Goal: Navigation & Orientation: Go to known website

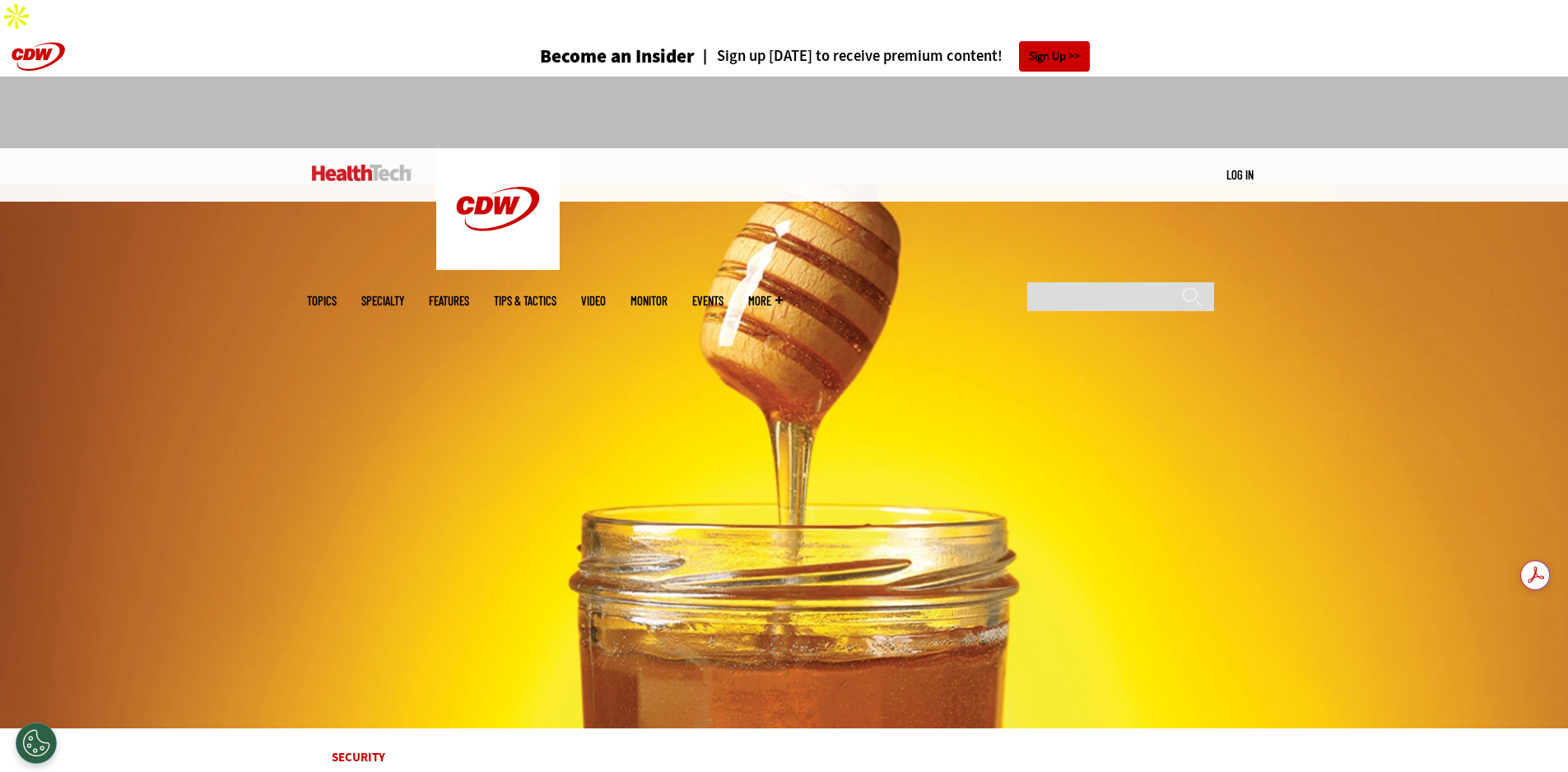
click at [469, 295] on link "Features" at bounding box center [449, 301] width 41 height 13
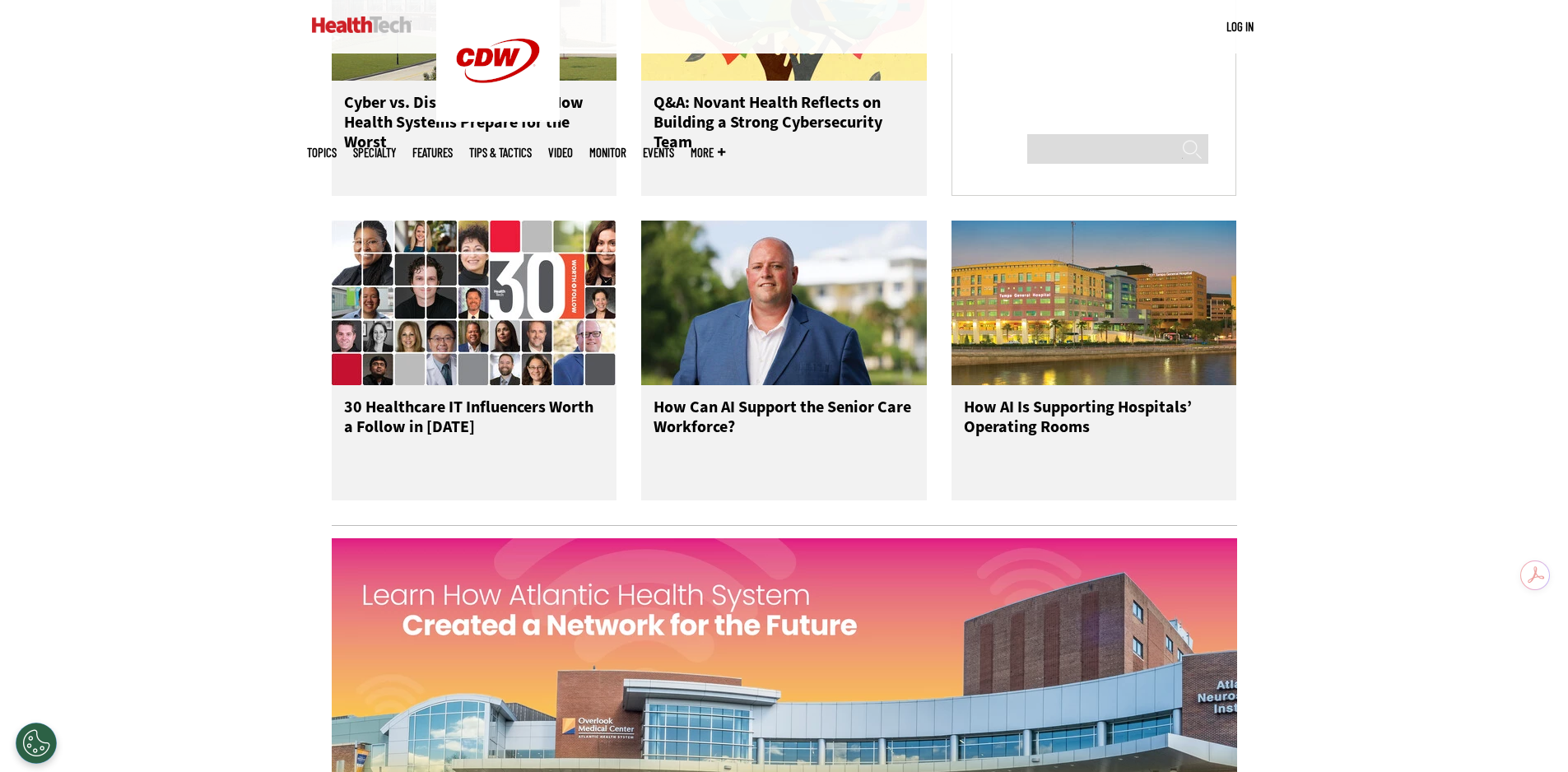
scroll to position [1317, 0]
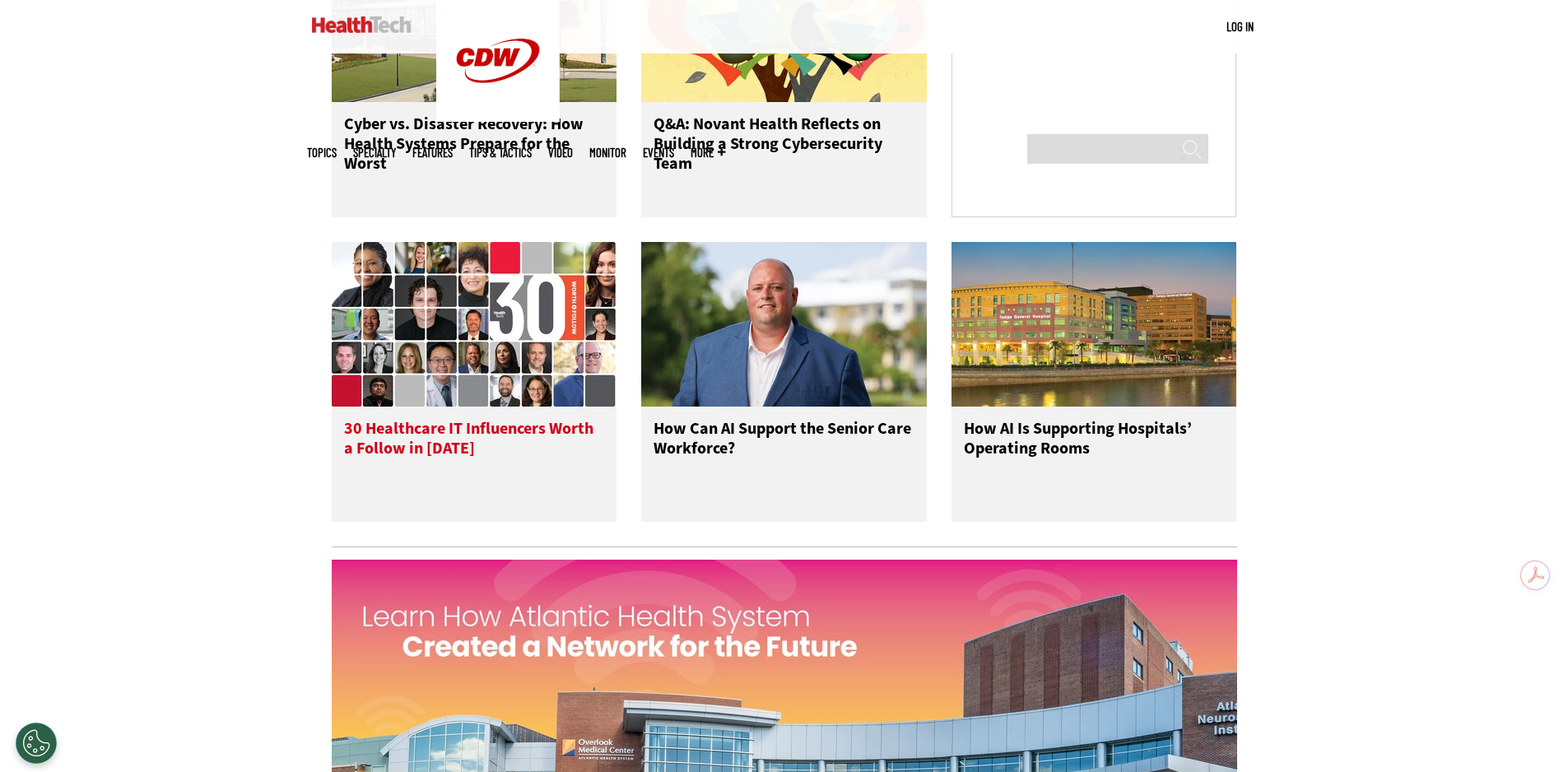
click at [463, 287] on img at bounding box center [475, 324] width 285 height 165
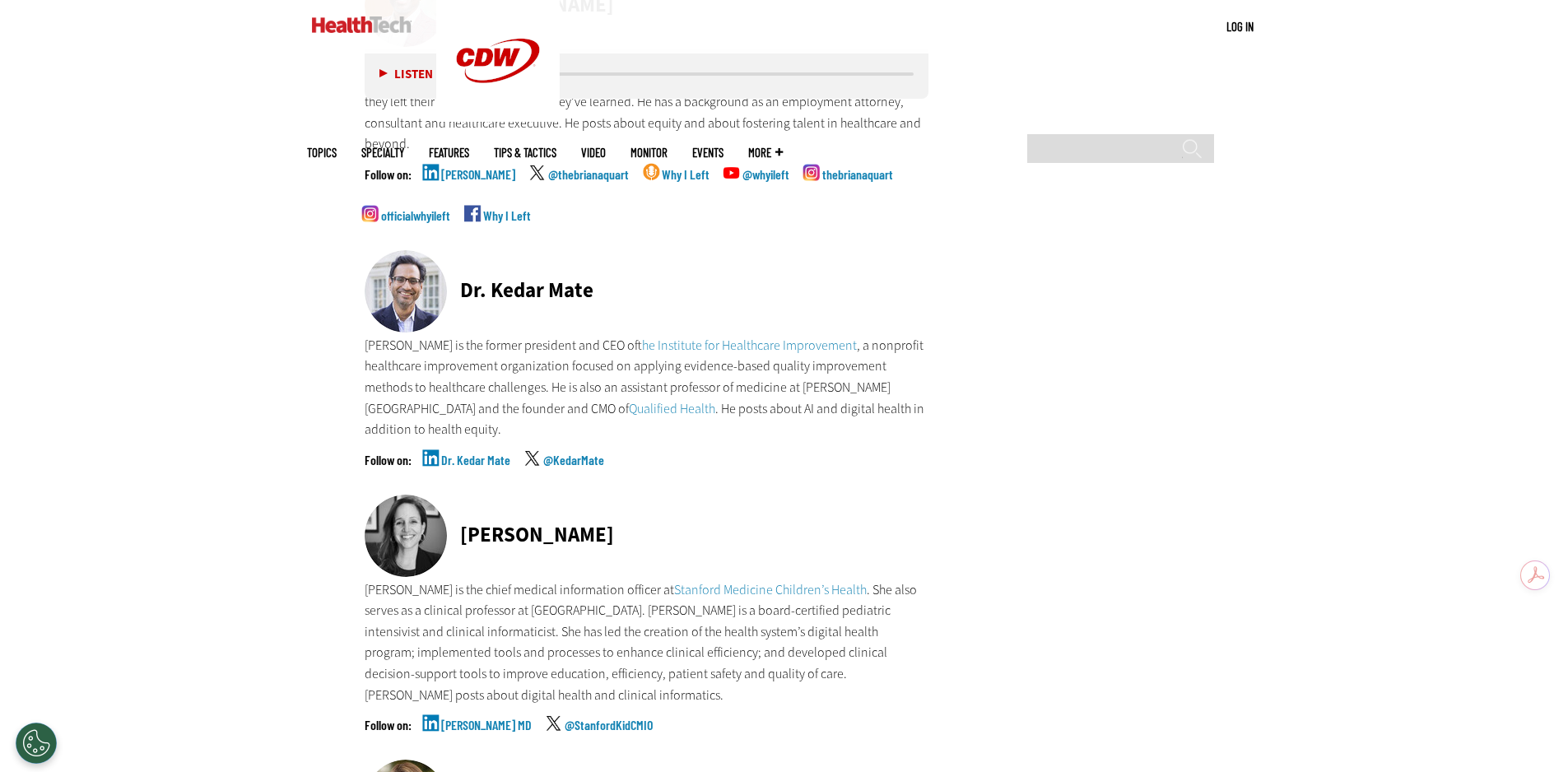
scroll to position [7653, 0]
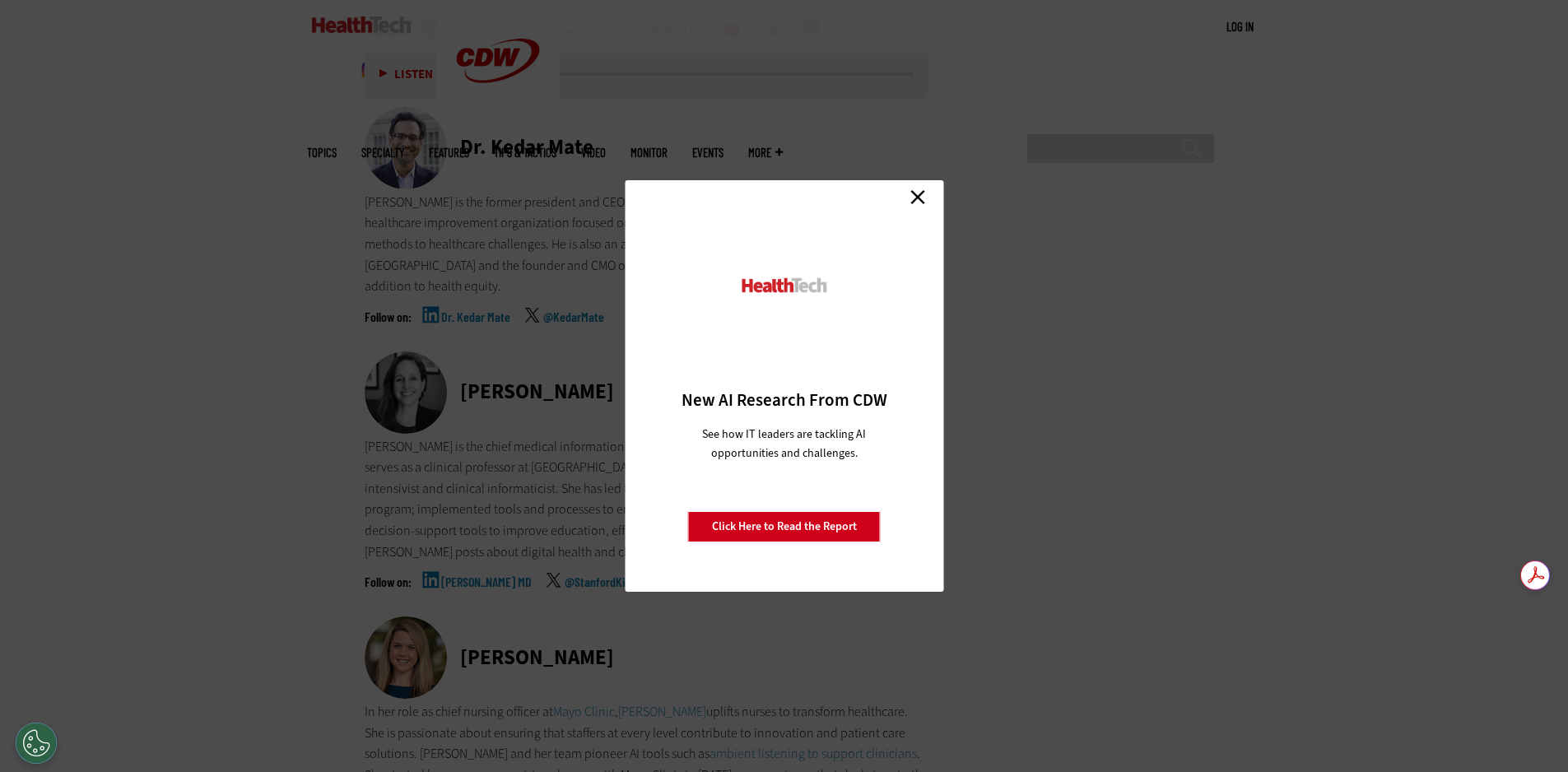
click at [922, 200] on link "Close" at bounding box center [917, 196] width 25 height 25
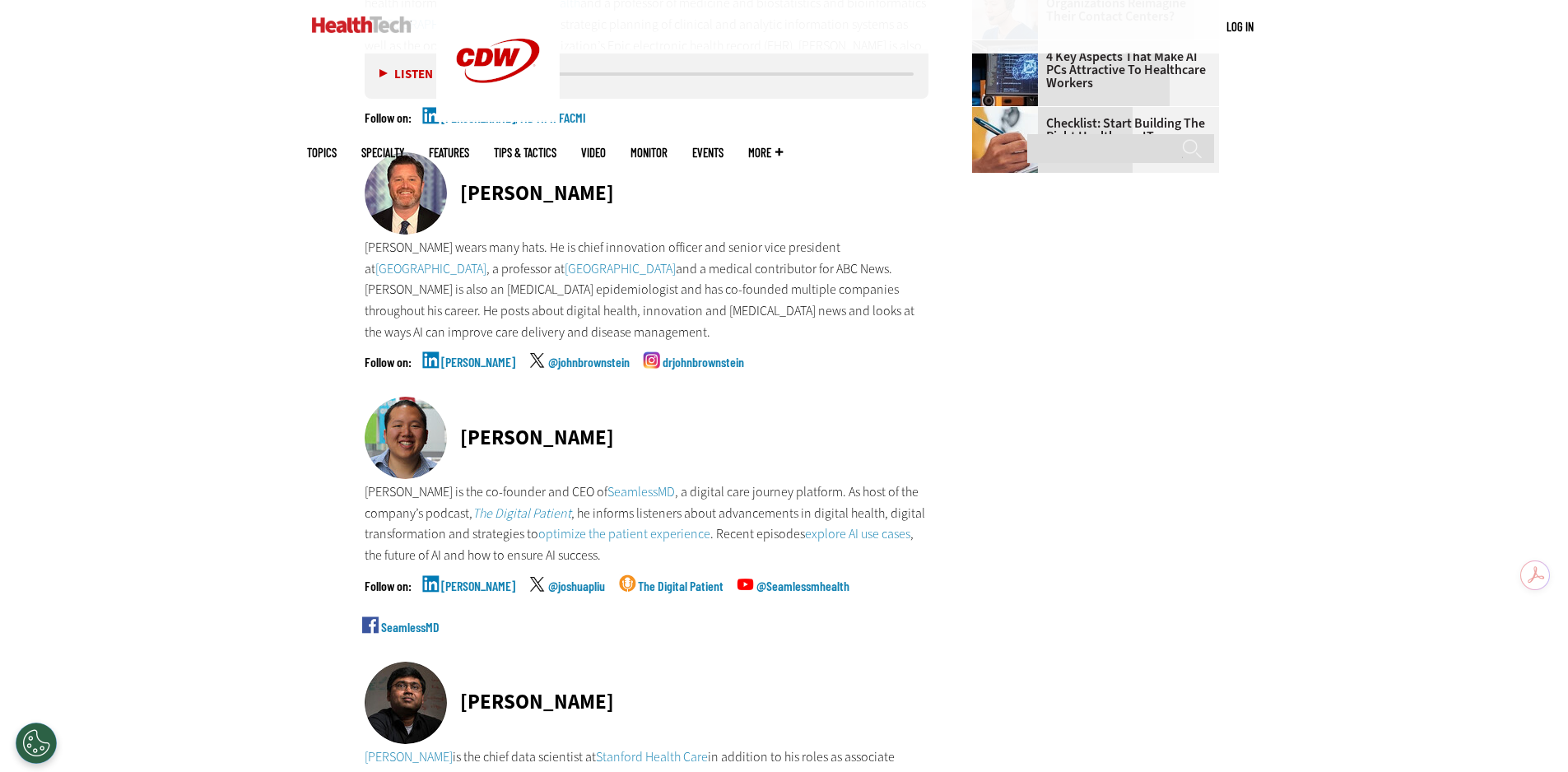
scroll to position [2054, 0]
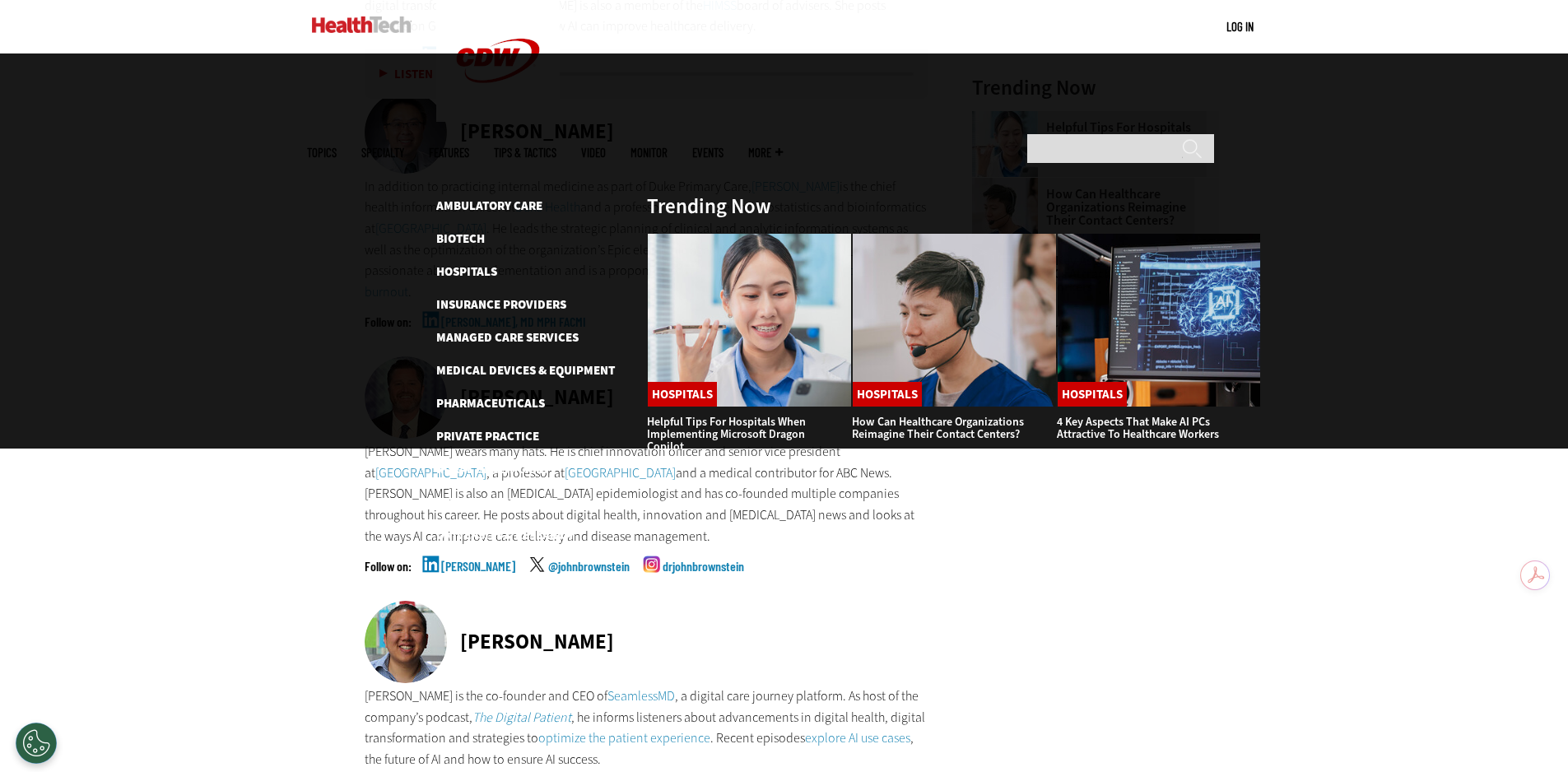
click at [382, 25] on img at bounding box center [361, 24] width 99 height 16
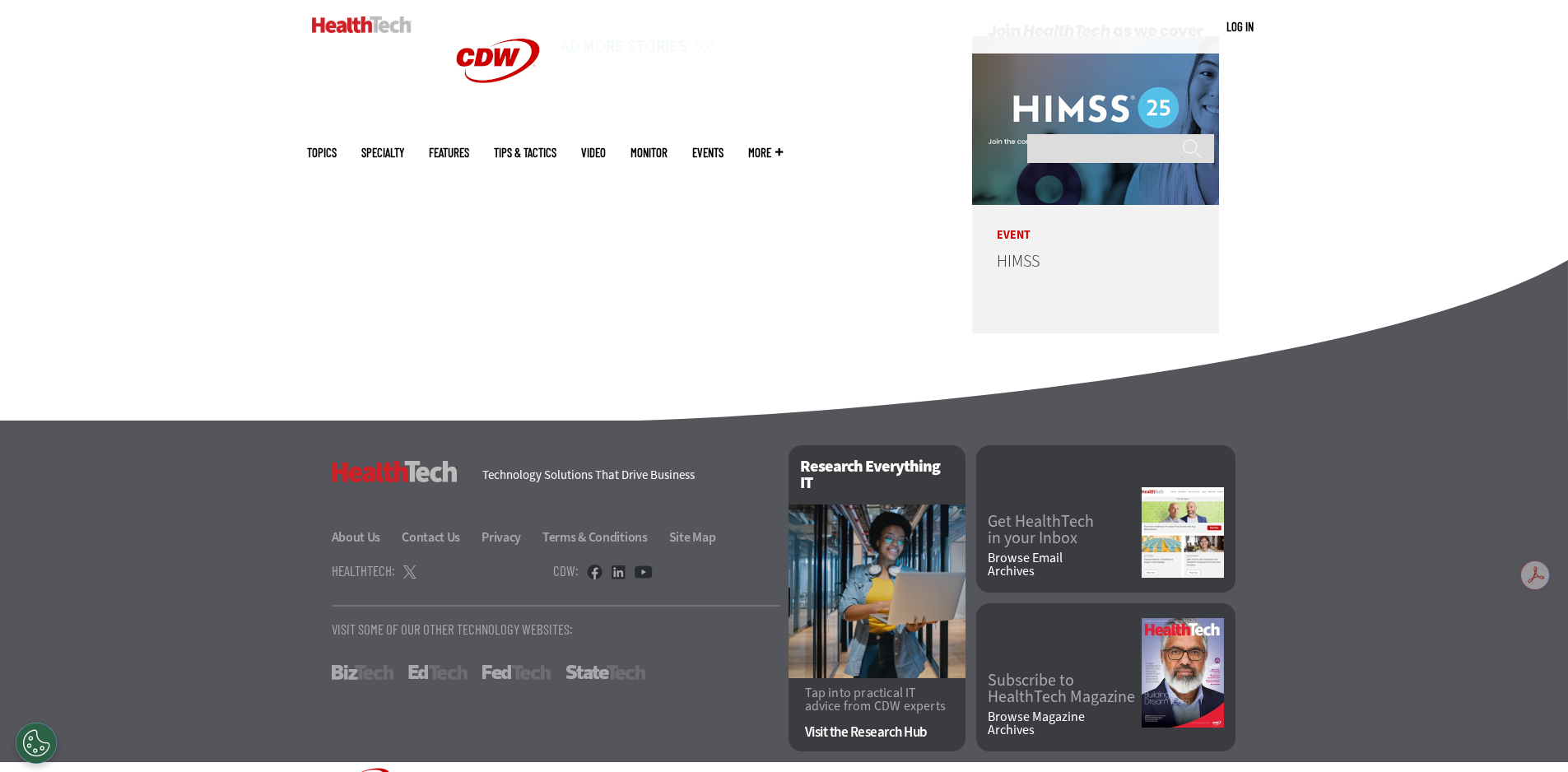
scroll to position [4192, 0]
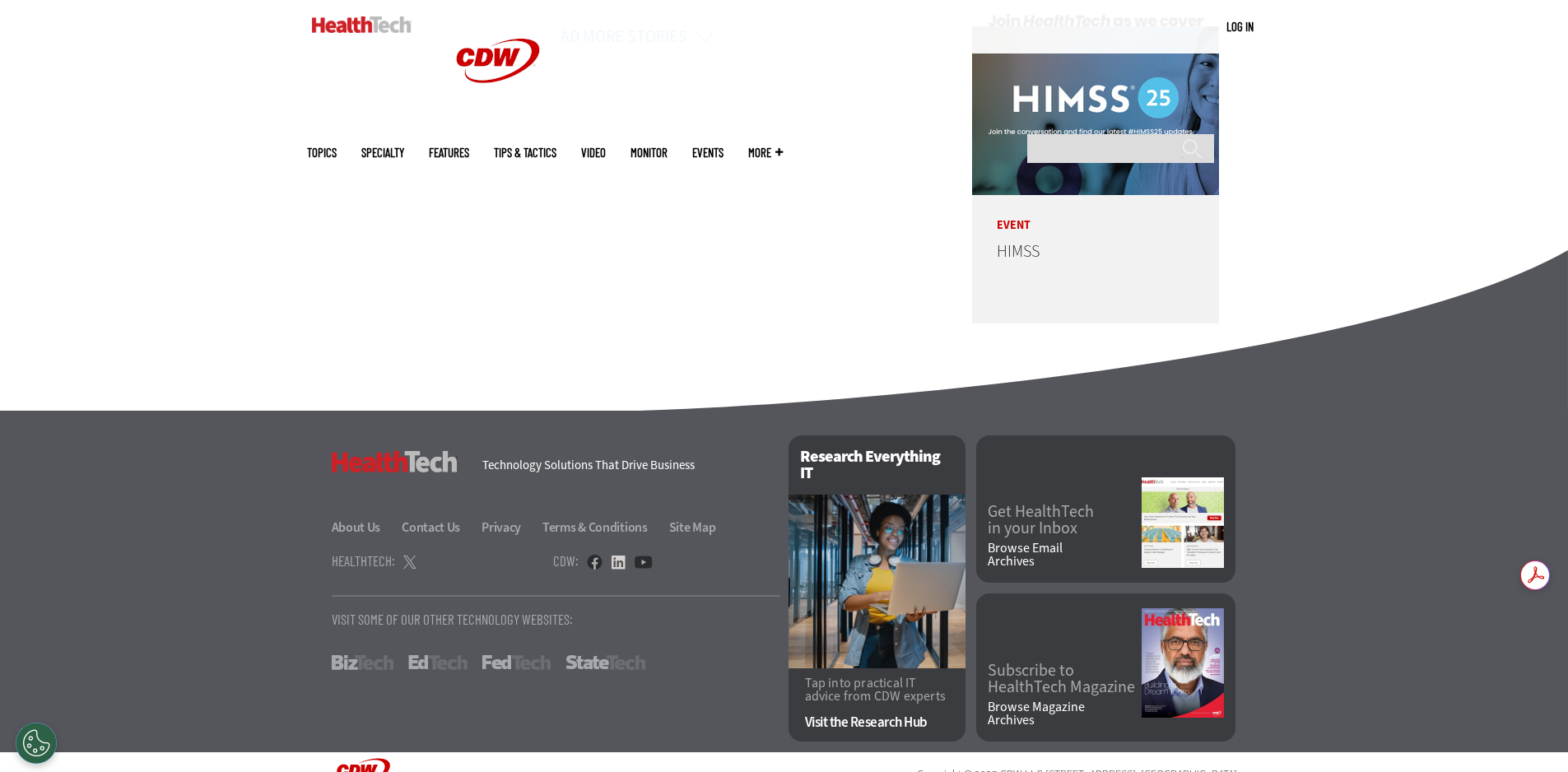
click at [612, 555] on link at bounding box center [617, 561] width 14 height 14
